Goal: Book appointment/travel/reservation

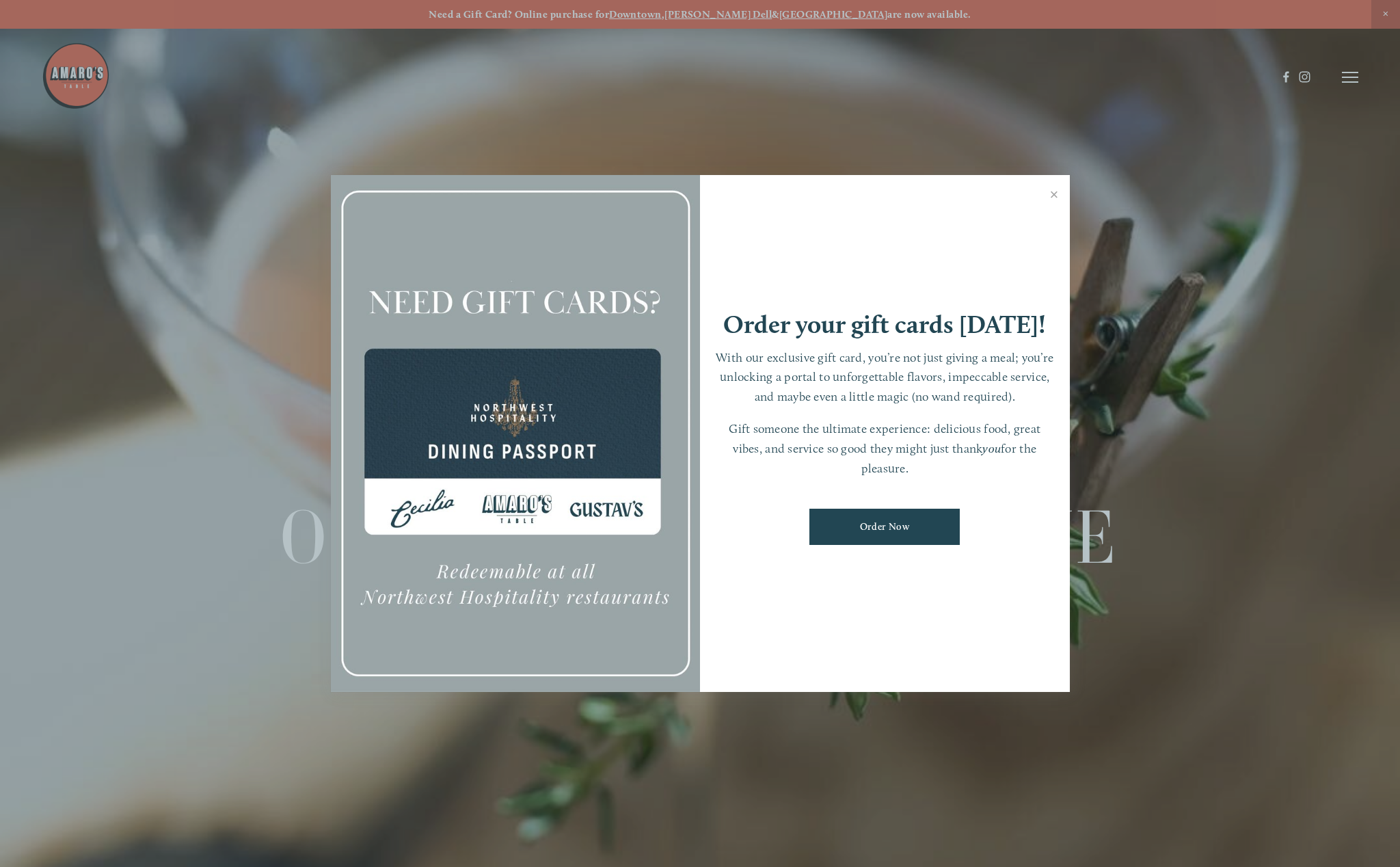
click at [1350, 80] on div at bounding box center [700, 433] width 1400 height 867
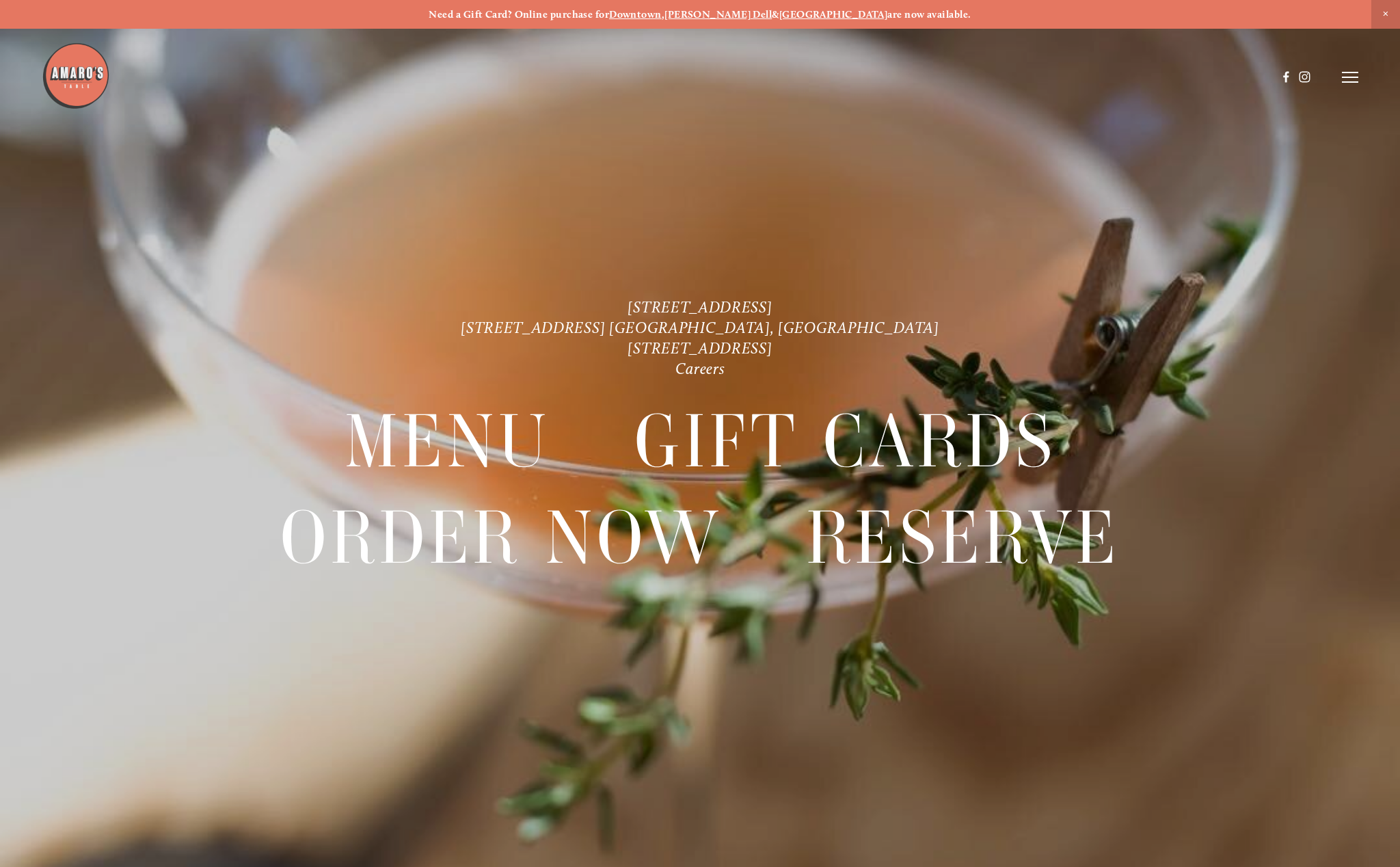
click at [1350, 80] on icon at bounding box center [1350, 77] width 17 height 13
click at [1296, 354] on div "[STREET_ADDRESS] [STREET_ADDRESS] [GEOGRAPHIC_DATA], [GEOGRAPHIC_DATA] [STREET_…" at bounding box center [700, 462] width 1400 height 330
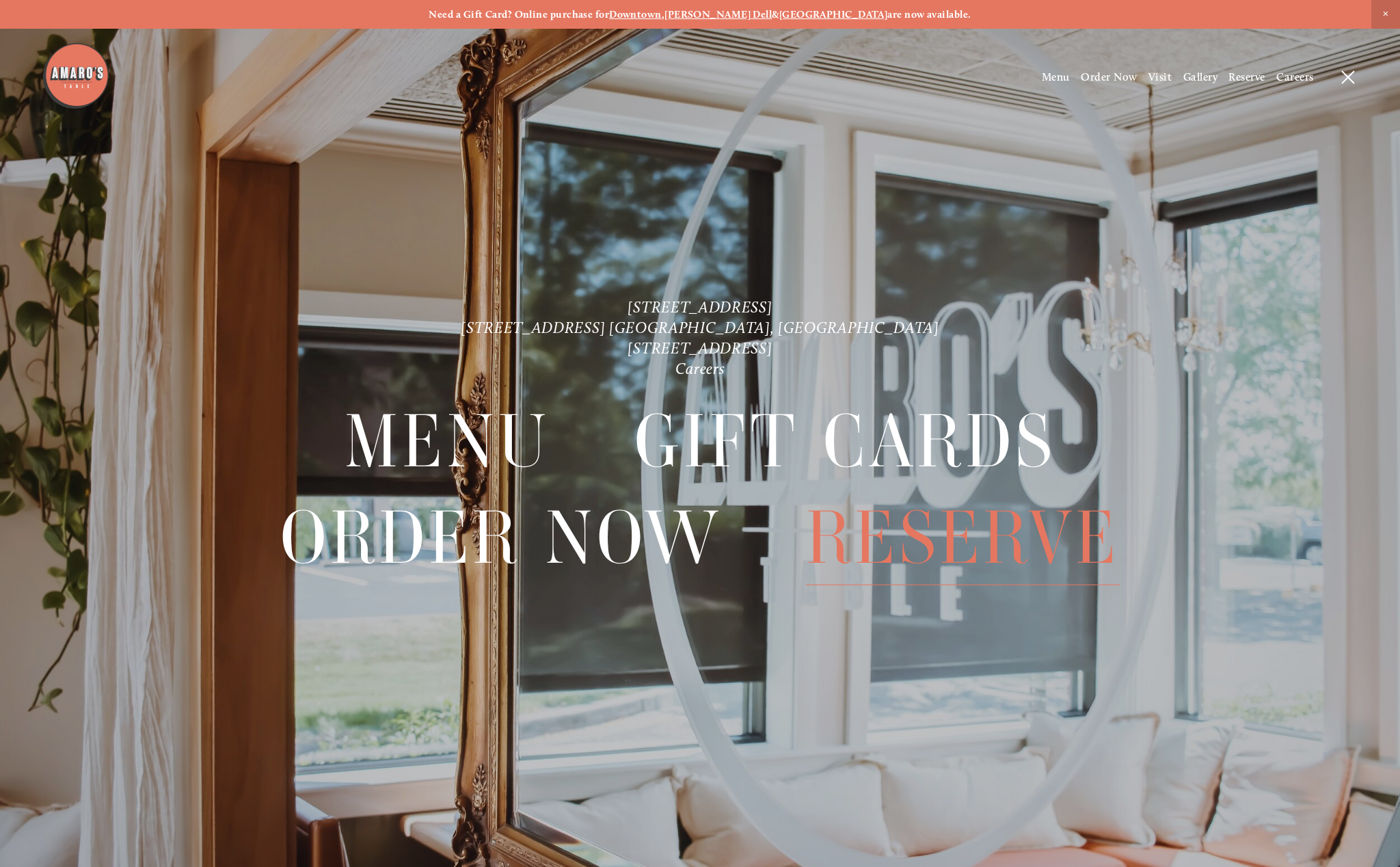
click at [961, 574] on span "Reserve" at bounding box center [963, 537] width 314 height 95
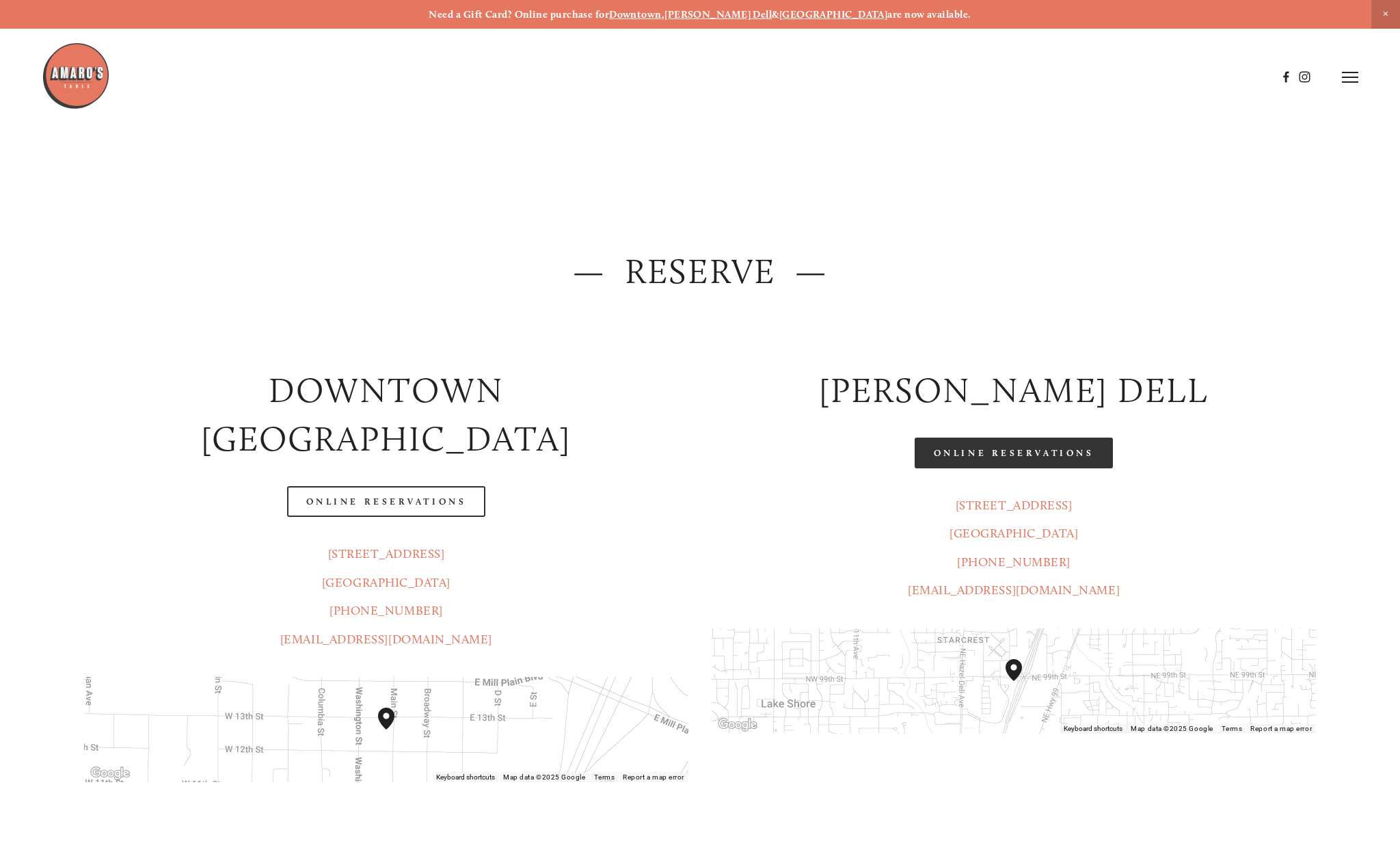
click at [967, 463] on link "Online Reservations" at bounding box center [1014, 453] width 198 height 31
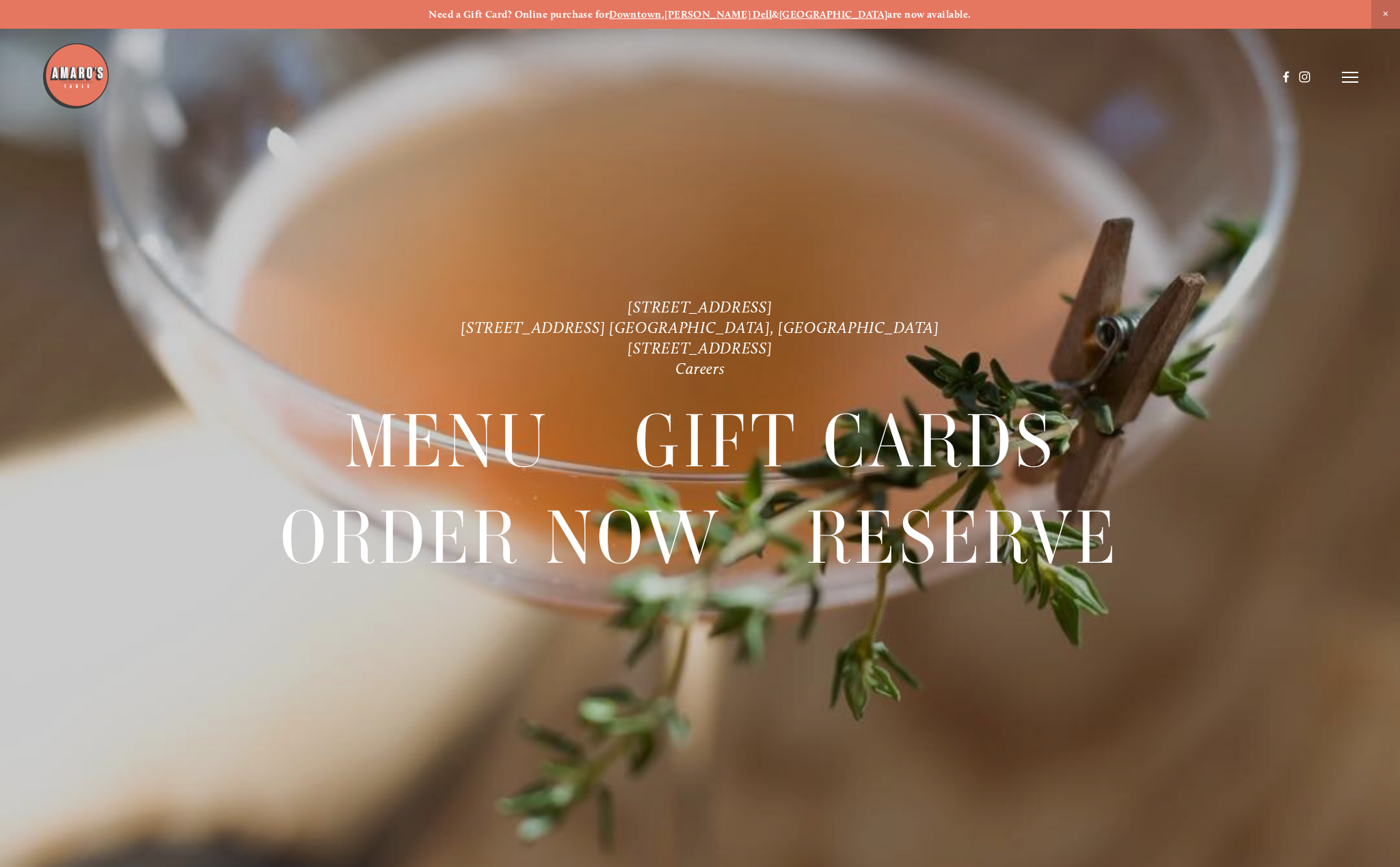
click at [1357, 76] on icon at bounding box center [1350, 77] width 17 height 13
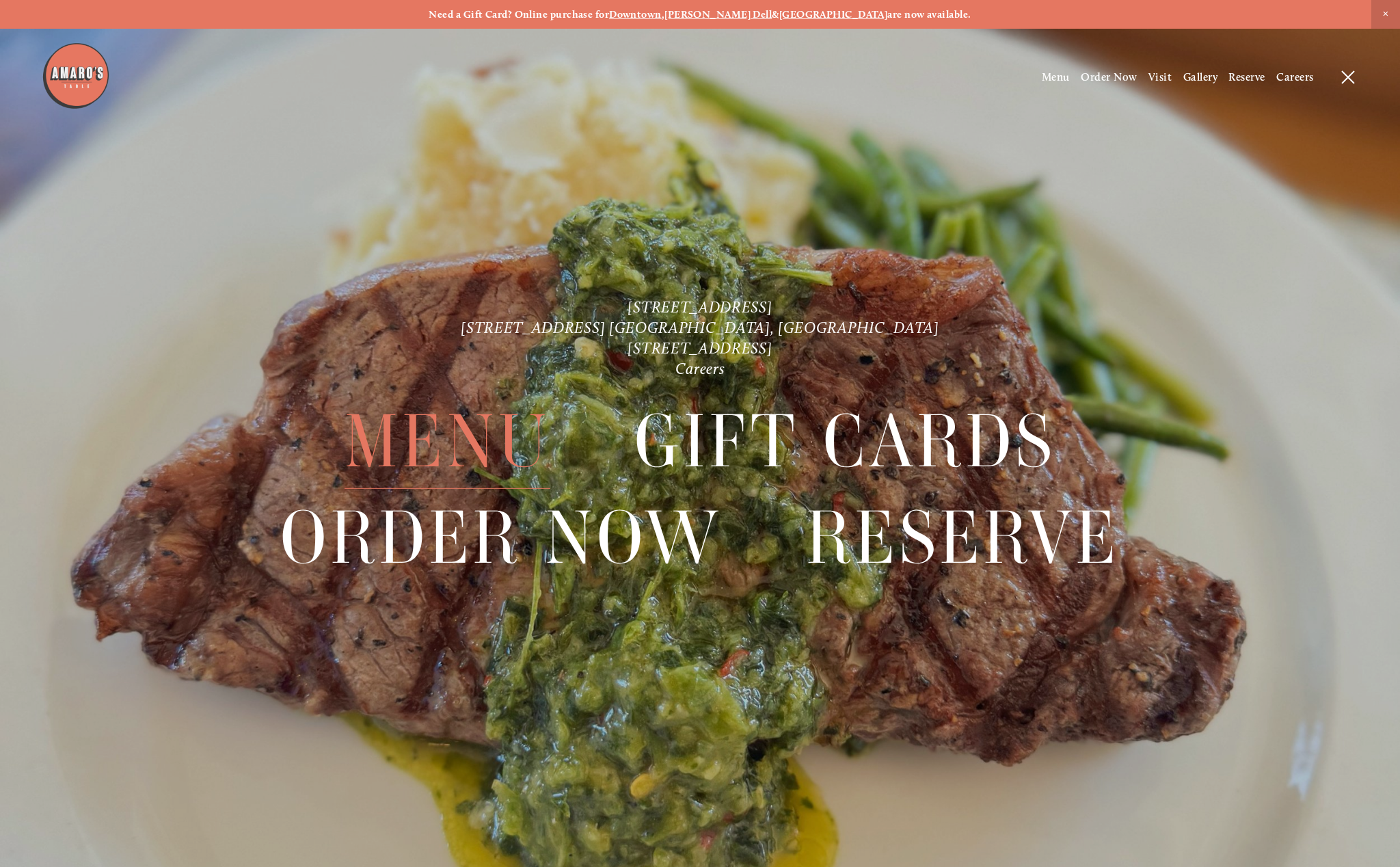
click at [387, 438] on span "Menu" at bounding box center [448, 441] width 206 height 95
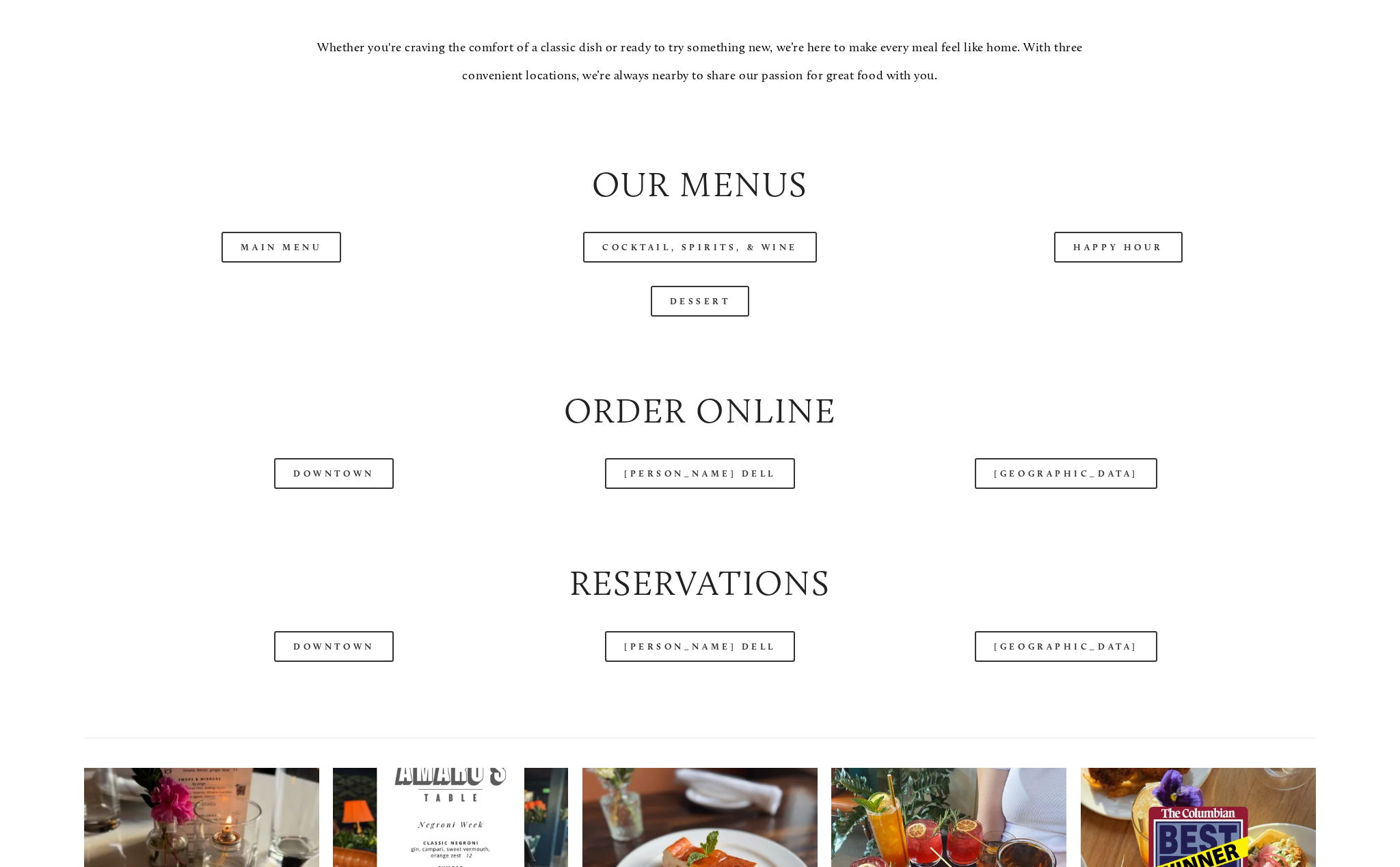
scroll to position [1573, 0]
click at [1093, 262] on link "Happy Hour" at bounding box center [1118, 246] width 128 height 31
click at [278, 261] on link "Main Menu" at bounding box center [281, 246] width 120 height 31
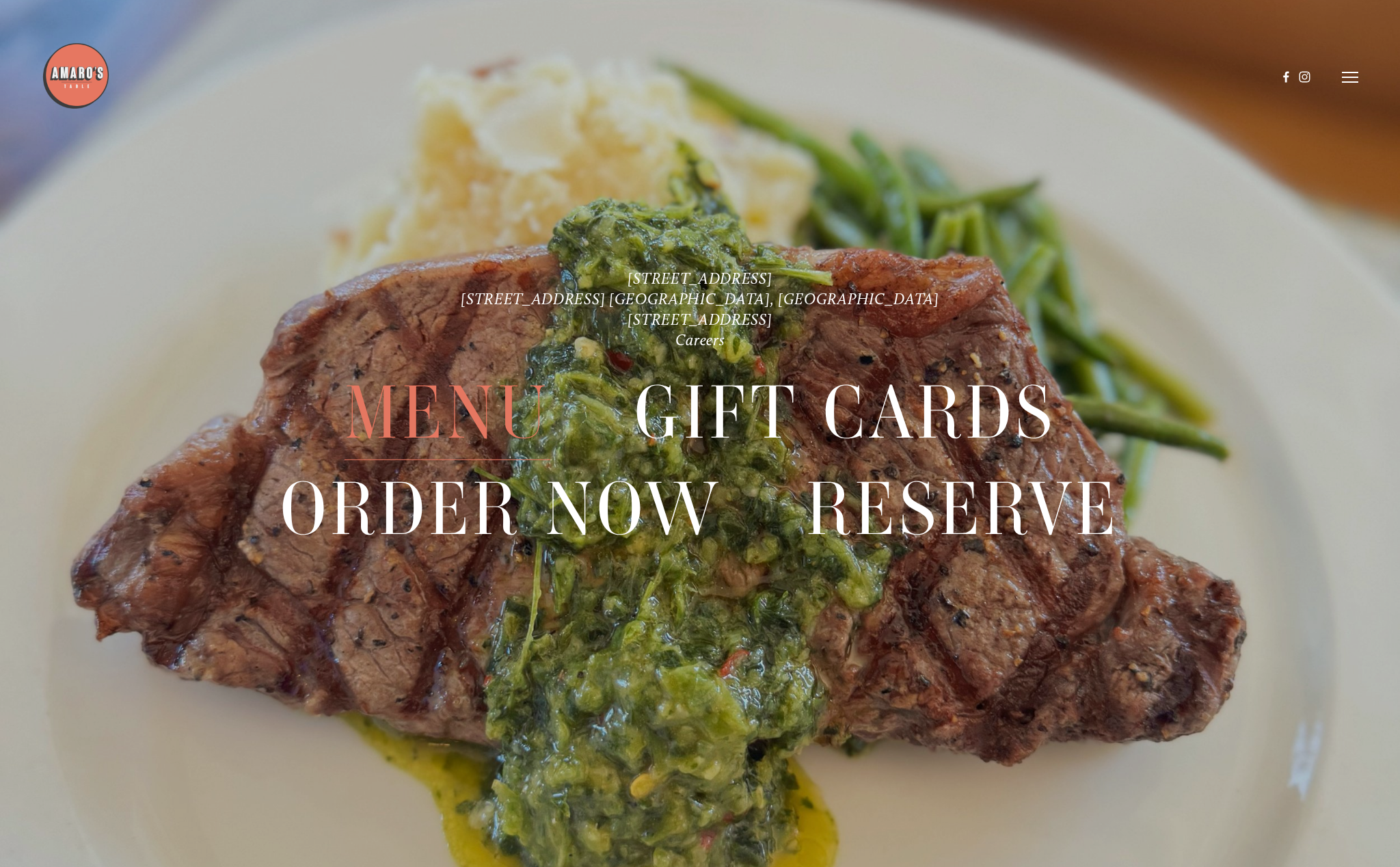
scroll to position [3581, 0]
